Goal: Information Seeking & Learning: Check status

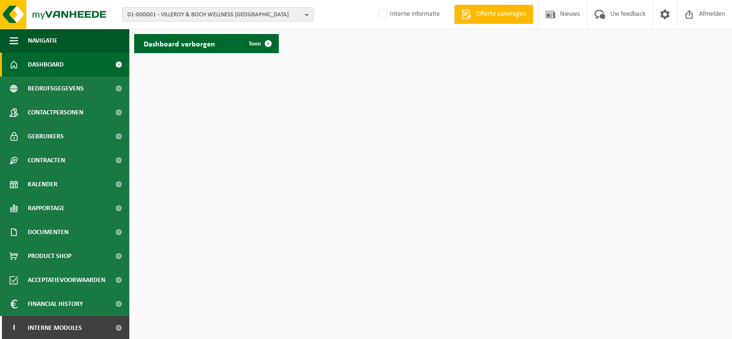
click at [203, 14] on span "01-000001 - VILLEROY & BOCH WELLNESS [GEOGRAPHIC_DATA]" at bounding box center [213, 15] width 173 height 14
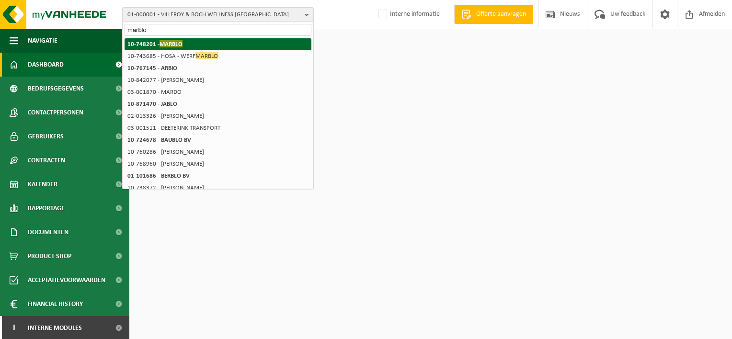
type input "marblo"
click at [193, 47] on li "10-748201 - MARBLO" at bounding box center [218, 44] width 187 height 12
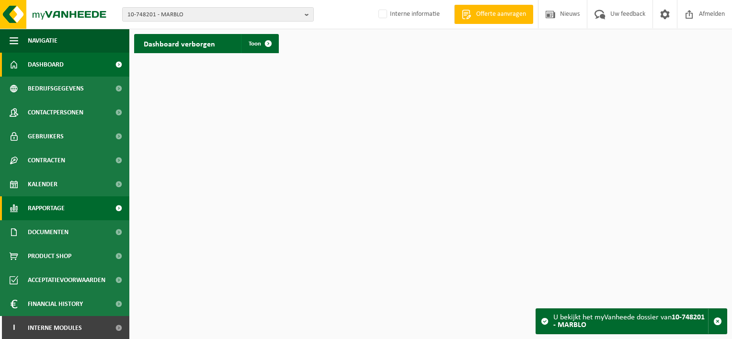
click at [65, 202] on span "Rapportage" at bounding box center [46, 208] width 37 height 24
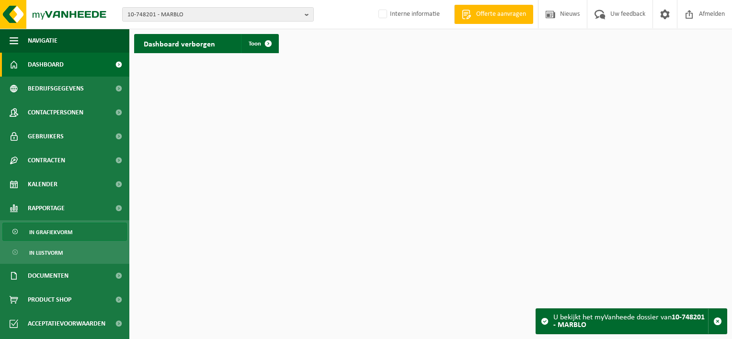
click at [63, 232] on span "In grafiekvorm" at bounding box center [50, 232] width 43 height 18
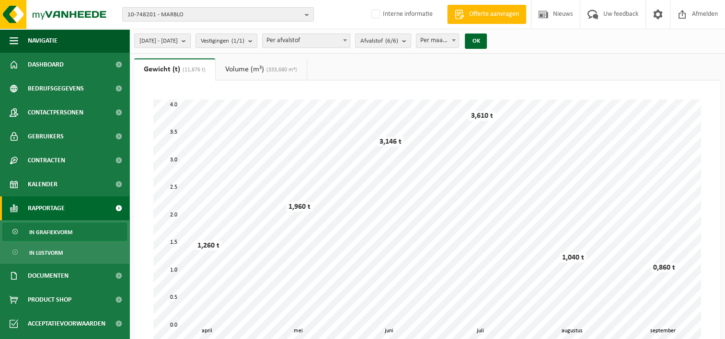
click at [191, 38] on button "[DATE] - [DATE]" at bounding box center [162, 41] width 57 height 14
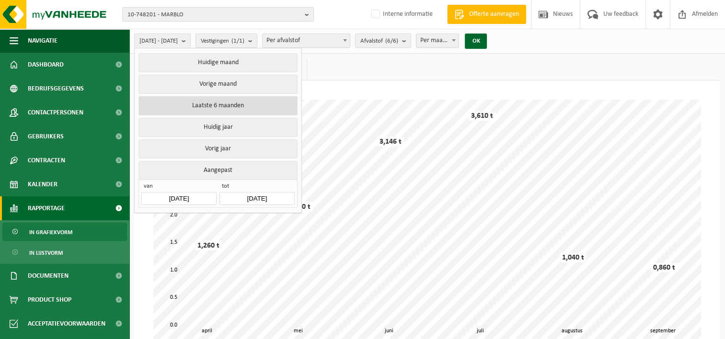
click at [205, 105] on button "Laatste 6 maanden" at bounding box center [217, 105] width 159 height 19
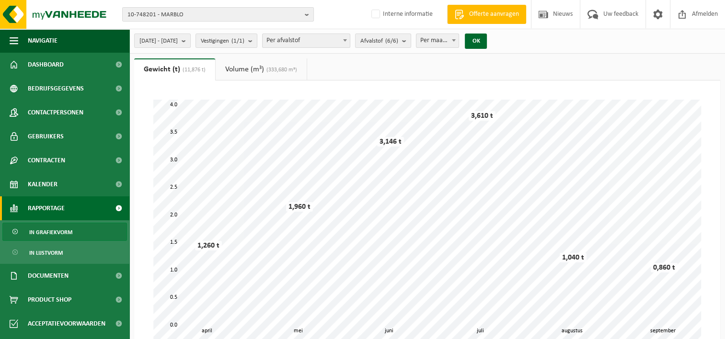
click at [350, 36] on span "Per afvalstof" at bounding box center [305, 40] width 87 height 13
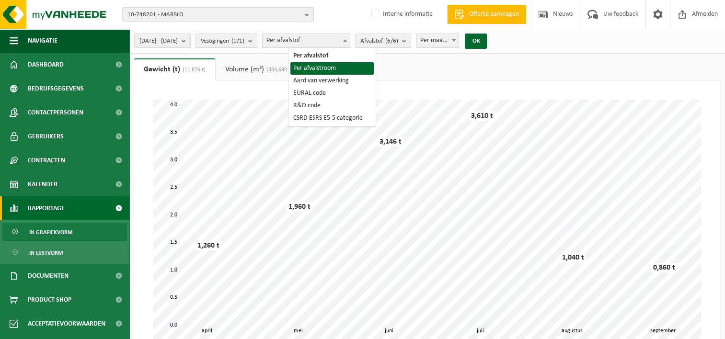
select select "2"
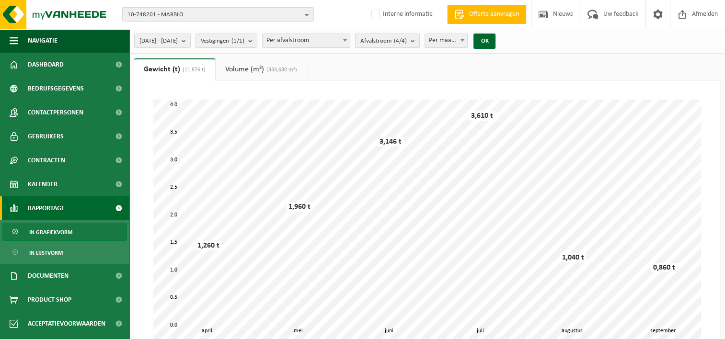
click at [419, 40] on b "submit" at bounding box center [414, 40] width 9 height 13
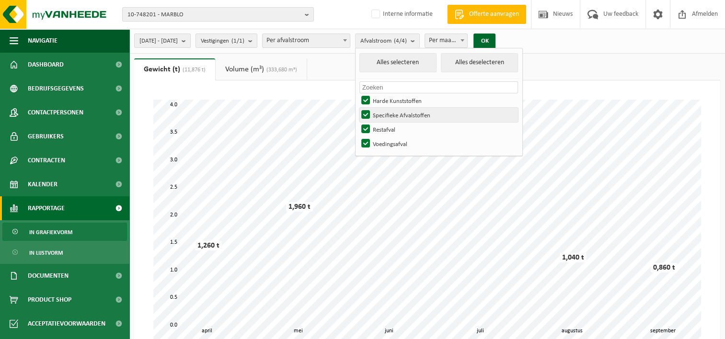
click at [391, 112] on label "Specifieke Afvalstoffen" at bounding box center [438, 115] width 159 height 14
click at [358, 108] on input "Specifieke Afvalstoffen" at bounding box center [357, 107] width 0 height 0
checkbox input "false"
click at [389, 127] on label "Restafval" at bounding box center [438, 129] width 159 height 14
click at [358, 122] on input "Restafval" at bounding box center [357, 122] width 0 height 0
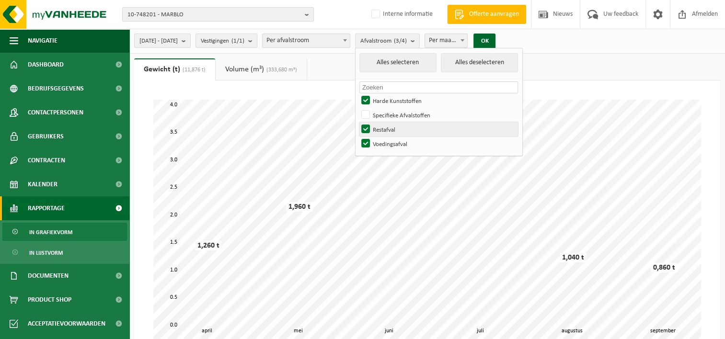
checkbox input "false"
click at [391, 142] on label "Voedingsafval" at bounding box center [438, 143] width 159 height 14
click at [358, 136] on input "Voedingsafval" at bounding box center [357, 136] width 0 height 0
checkbox input "false"
click at [495, 39] on button "OK" at bounding box center [484, 41] width 22 height 15
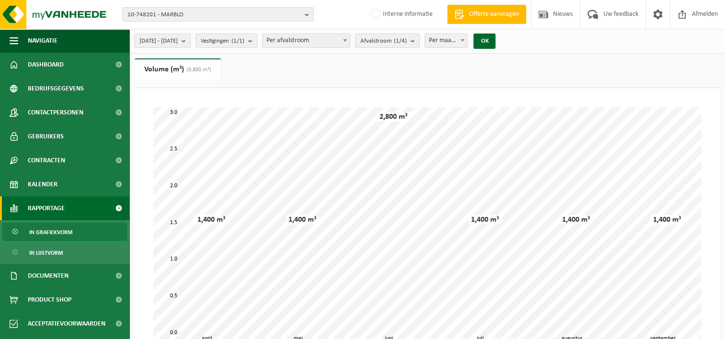
click at [419, 39] on b "submit" at bounding box center [414, 40] width 9 height 13
